Goal: Task Accomplishment & Management: Manage account settings

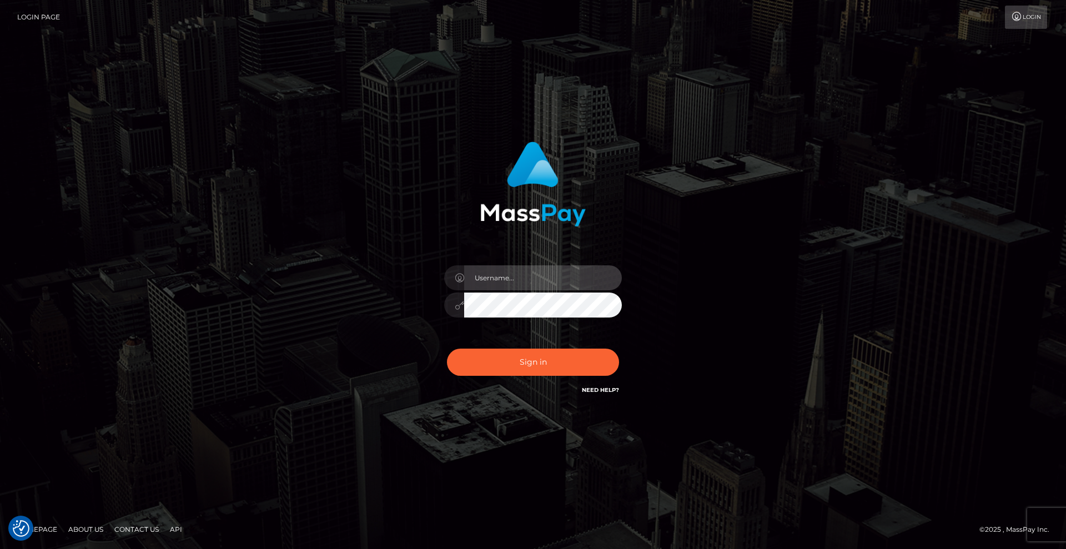
type input "[DEMOGRAPHIC_DATA]"
drag, startPoint x: 360, startPoint y: 333, endPoint x: 388, endPoint y: 338, distance: 27.8
click at [361, 332] on div "[DEMOGRAPHIC_DATA] Sign in" at bounding box center [533, 274] width 633 height 283
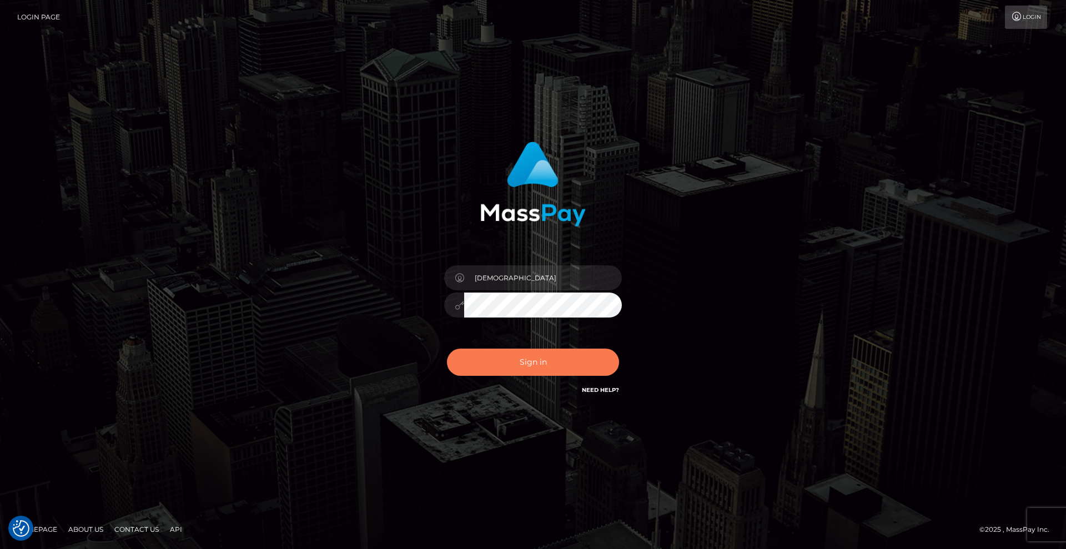
click at [554, 366] on button "Sign in" at bounding box center [533, 362] width 172 height 27
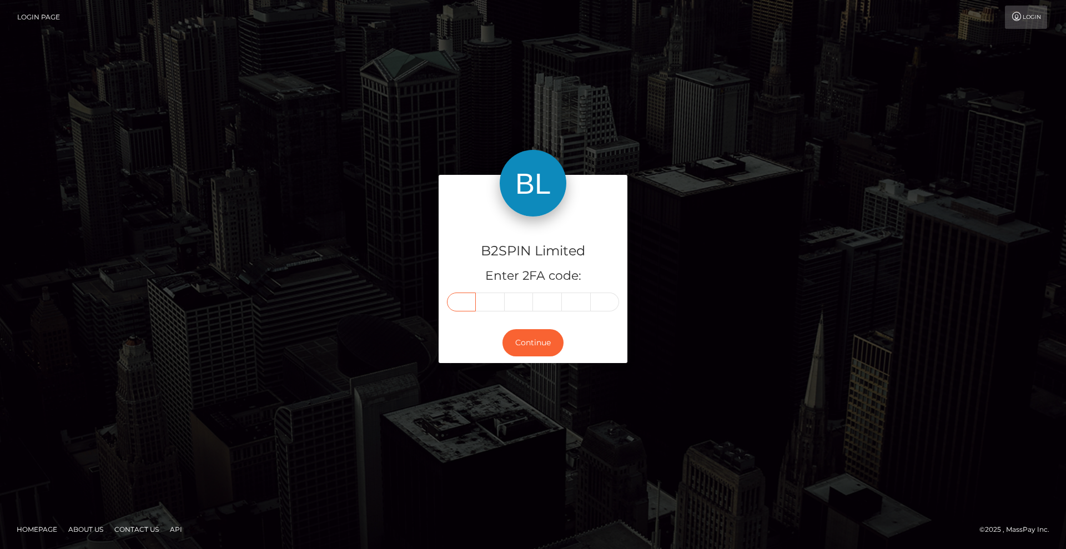
drag, startPoint x: 467, startPoint y: 304, endPoint x: 620, endPoint y: 323, distance: 153.2
click at [468, 305] on input "text" at bounding box center [461, 302] width 29 height 19
type input "3"
type input "2"
type input "4"
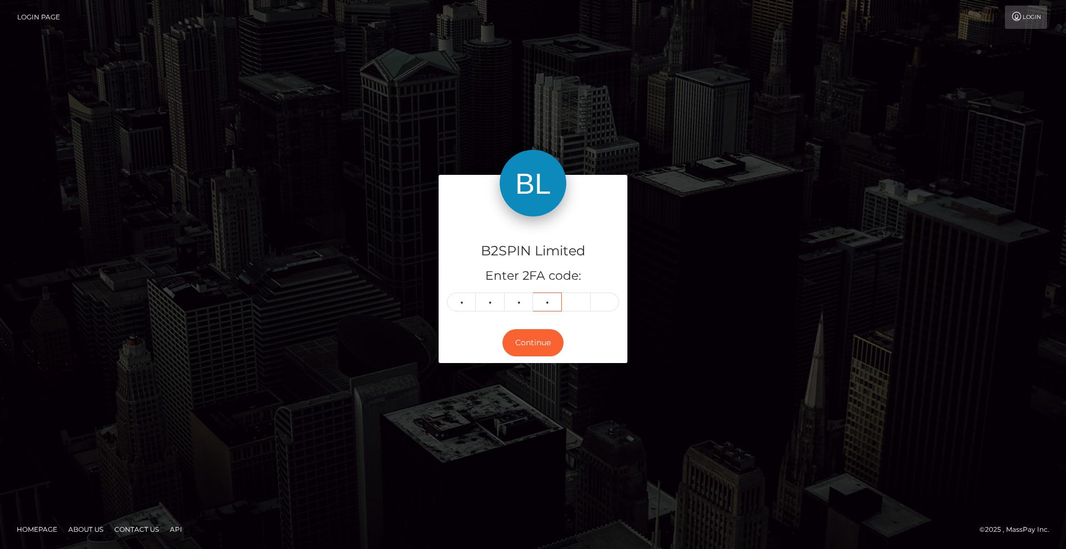
type input "9"
type input "2"
type input "6"
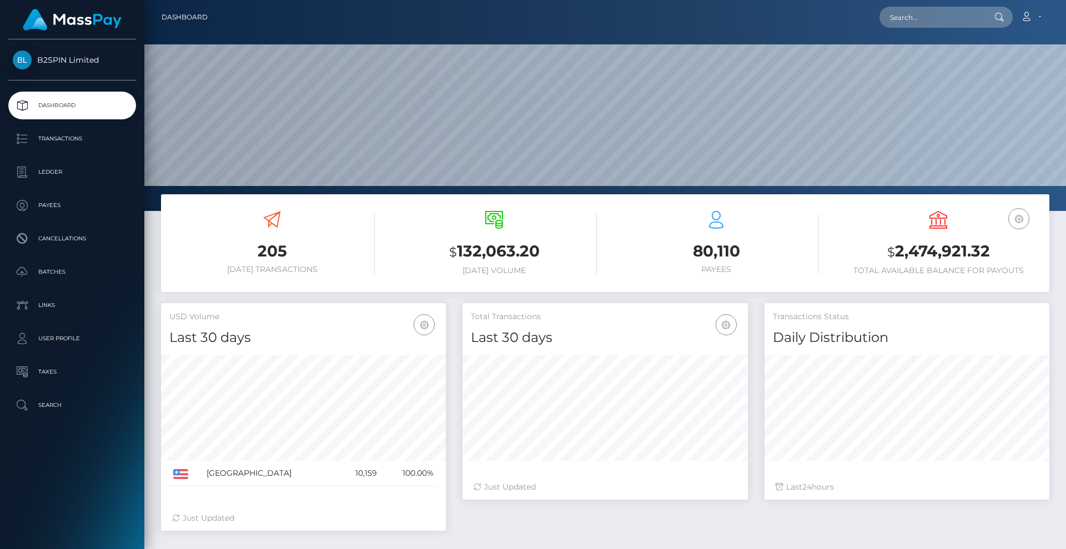
scroll to position [197, 285]
click at [76, 142] on p "Transactions" at bounding box center [72, 138] width 119 height 17
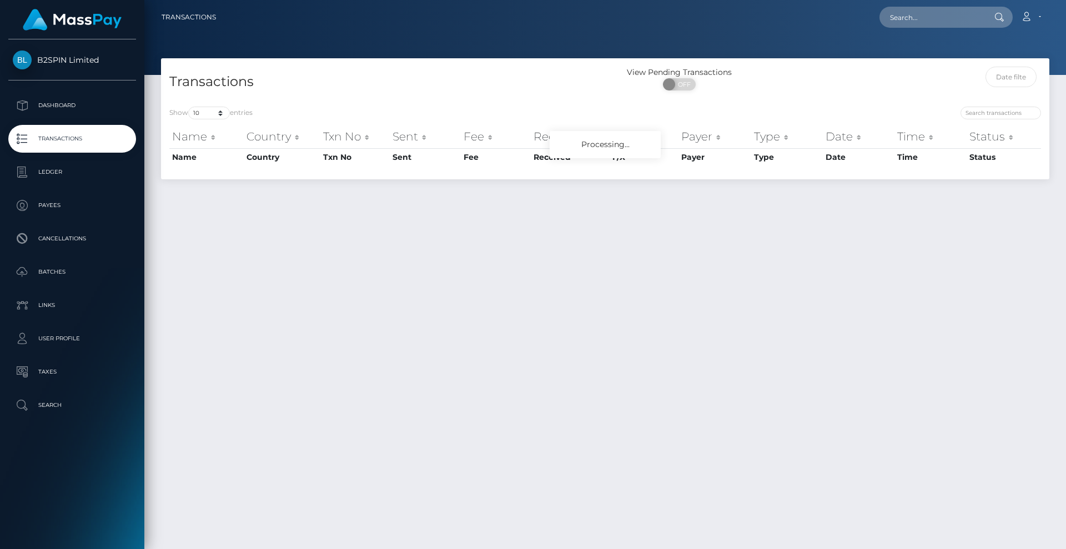
drag, startPoint x: 685, startPoint y: 84, endPoint x: 409, endPoint y: 47, distance: 278.9
click at [681, 82] on span "OFF" at bounding box center [683, 84] width 28 height 12
checkbox input "true"
click at [330, 90] on h4 "Transactions" at bounding box center [382, 81] width 427 height 19
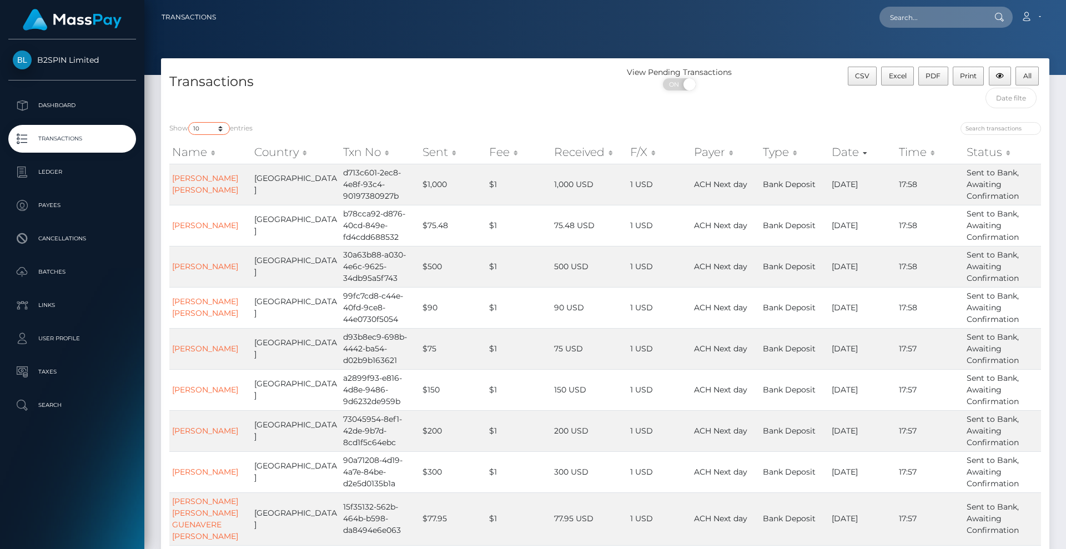
click at [216, 130] on select "10 25 50 100 250 500 1,000 3,500" at bounding box center [209, 128] width 42 height 13
select select "3500"
click at [189, 122] on select "10 25 50 100 250 500 1,000 3,500" at bounding box center [209, 128] width 42 height 13
click at [466, 89] on h4 "Transactions" at bounding box center [382, 81] width 427 height 19
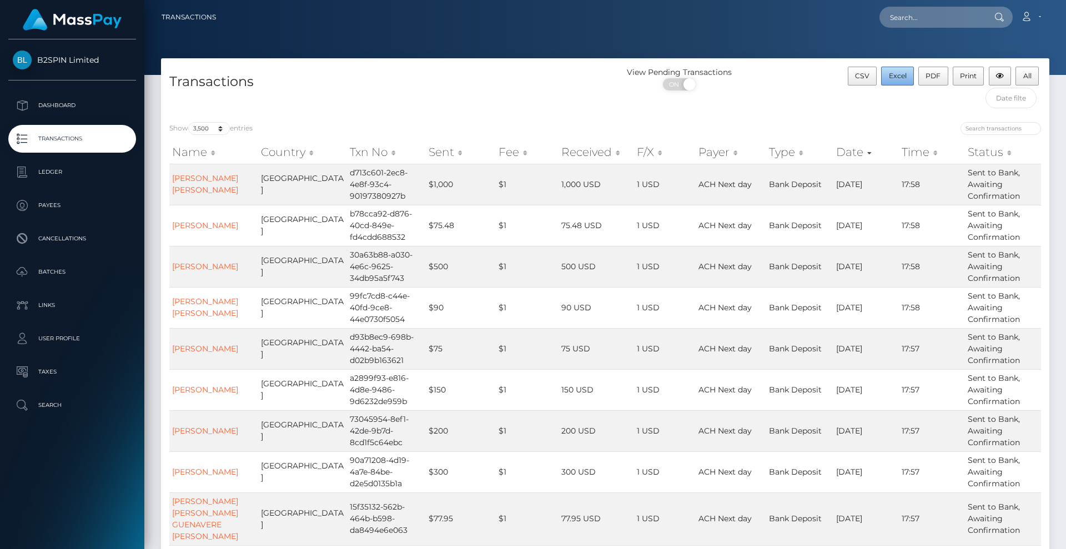
click at [899, 83] on button "Excel" at bounding box center [897, 76] width 33 height 19
